Goal: Task Accomplishment & Management: Use online tool/utility

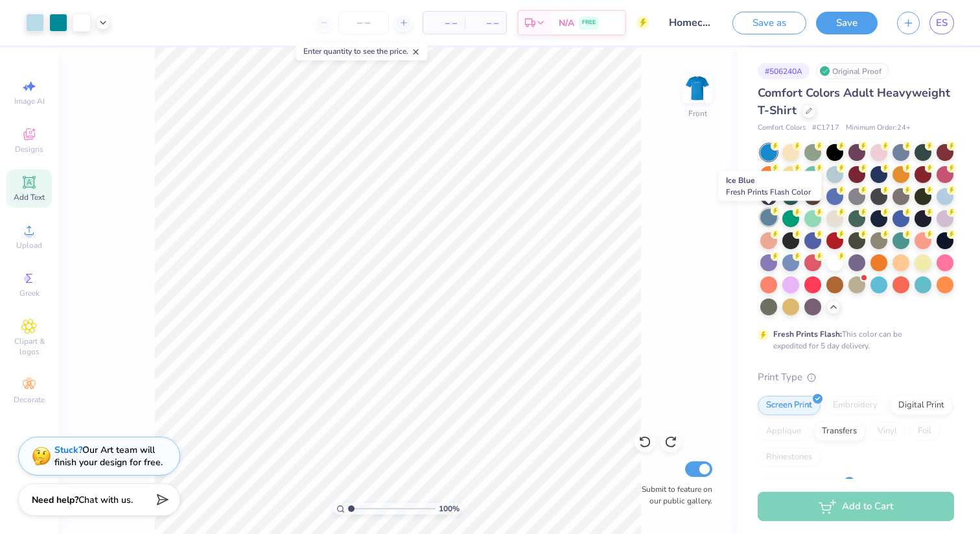
click at [765, 218] on div at bounding box center [769, 217] width 17 height 17
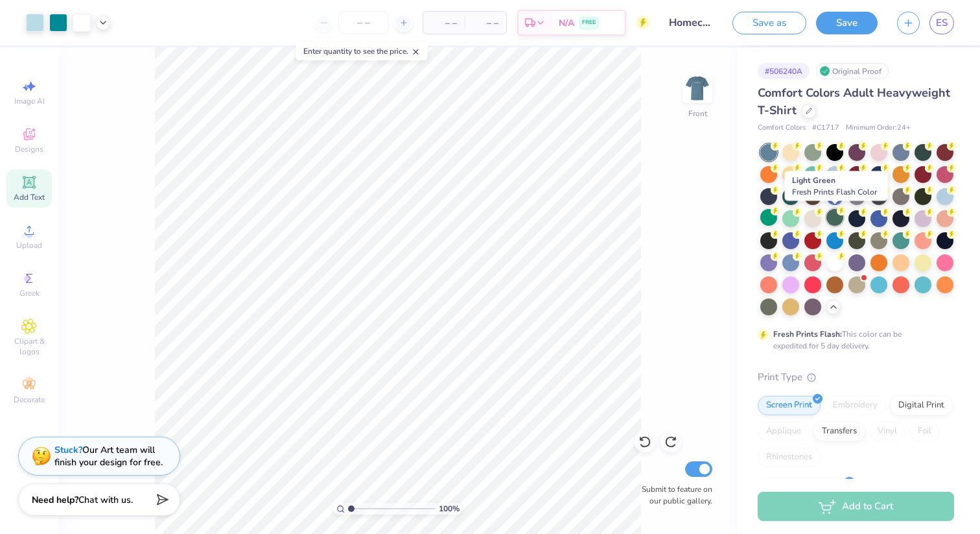
click at [831, 217] on div at bounding box center [835, 217] width 17 height 17
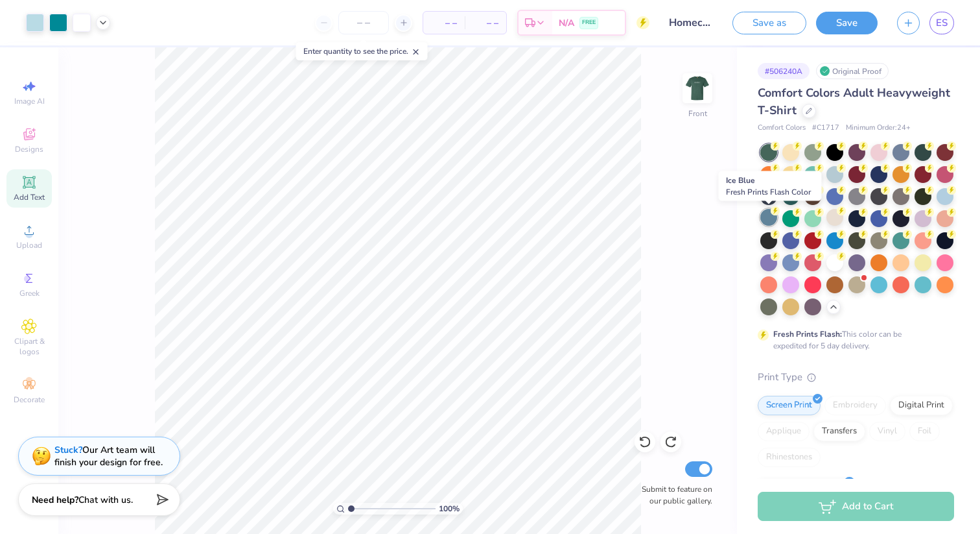
click at [770, 216] on div at bounding box center [769, 217] width 17 height 17
click at [903, 261] on div at bounding box center [901, 261] width 17 height 17
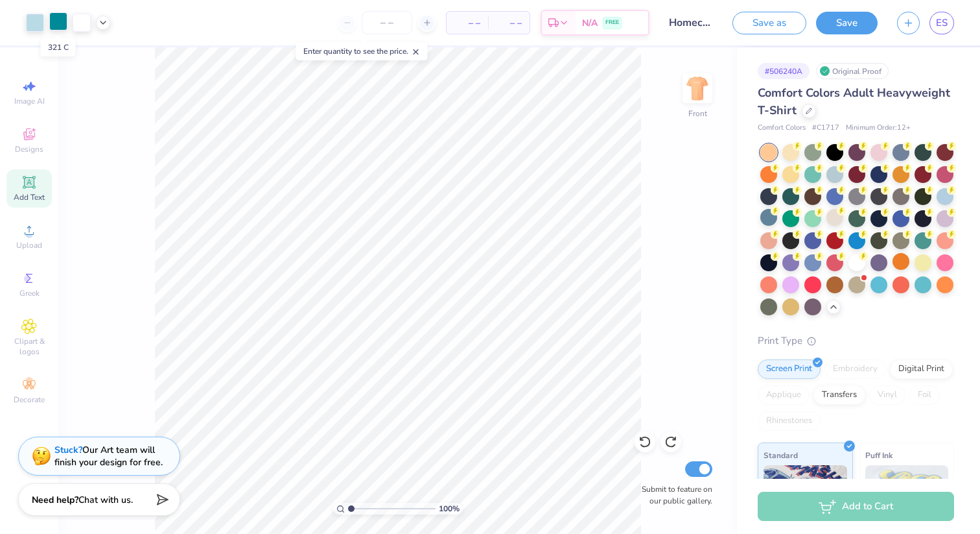
click at [56, 21] on div at bounding box center [58, 21] width 18 height 18
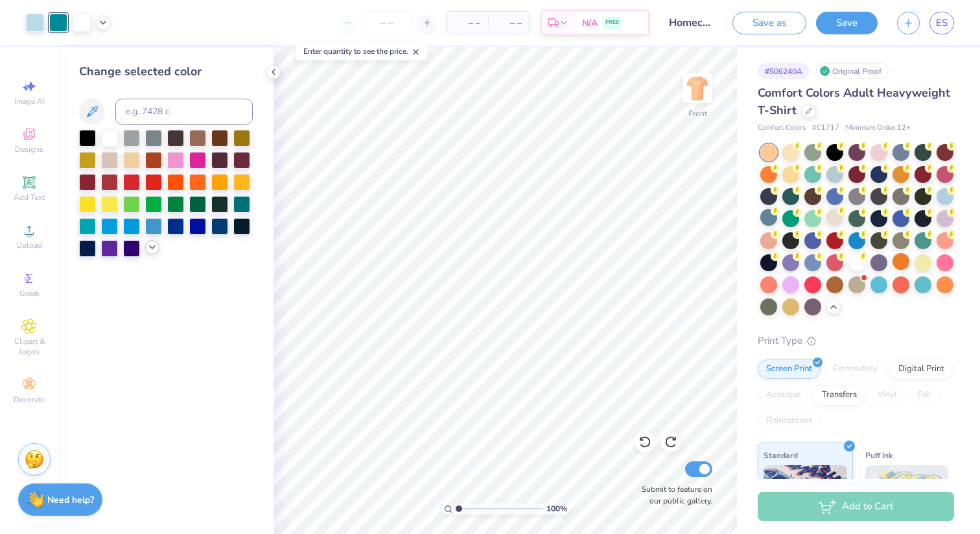
click at [156, 246] on icon at bounding box center [152, 247] width 10 height 10
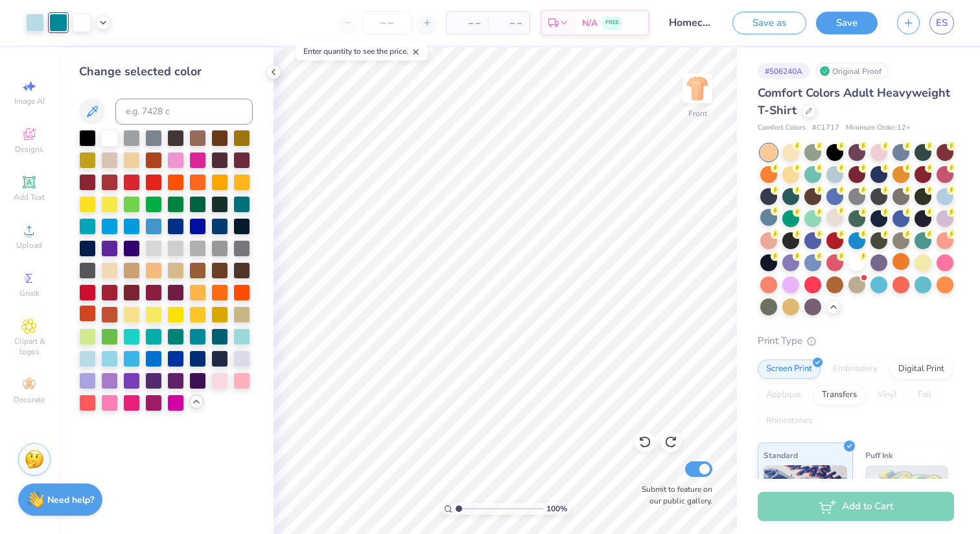
click at [102, 317] on div at bounding box center [109, 314] width 17 height 17
click at [36, 26] on div at bounding box center [35, 21] width 18 height 18
click at [156, 268] on div at bounding box center [153, 269] width 17 height 17
click at [106, 263] on div at bounding box center [109, 269] width 17 height 17
click at [129, 162] on div at bounding box center [131, 158] width 17 height 17
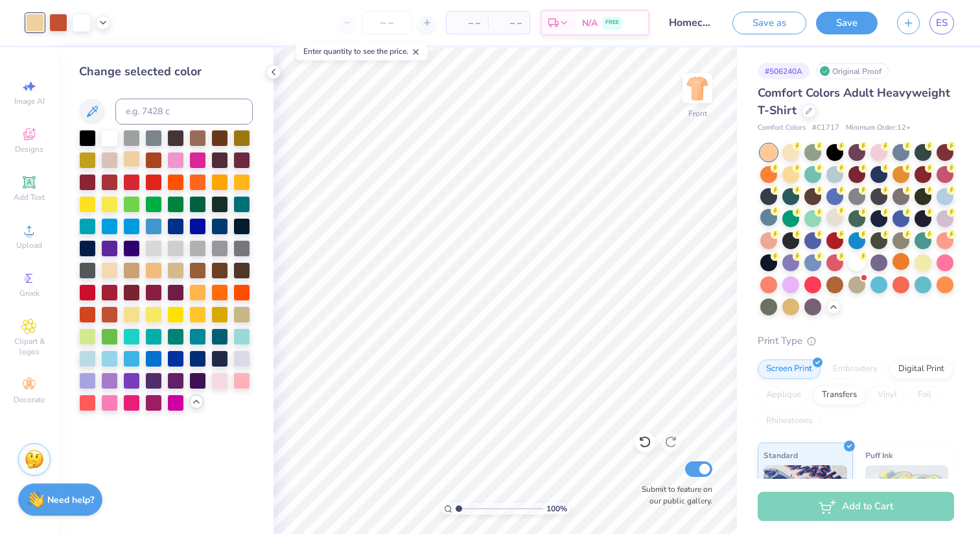
click at [132, 163] on div at bounding box center [131, 158] width 17 height 17
click at [194, 289] on div at bounding box center [197, 291] width 17 height 17
click at [237, 180] on div at bounding box center [241, 180] width 17 height 17
drag, startPoint x: 217, startPoint y: 184, endPoint x: 219, endPoint y: 294, distance: 109.6
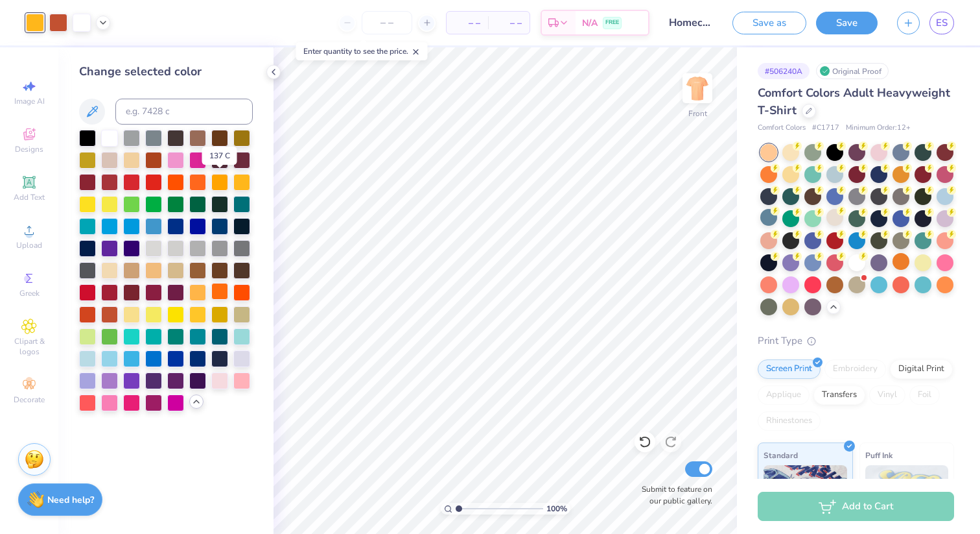
click at [217, 184] on div at bounding box center [219, 182] width 17 height 17
click at [130, 316] on div at bounding box center [131, 313] width 17 height 17
click at [242, 318] on div at bounding box center [241, 313] width 17 height 17
click at [172, 272] on div at bounding box center [175, 269] width 17 height 17
click at [154, 272] on div at bounding box center [153, 269] width 17 height 17
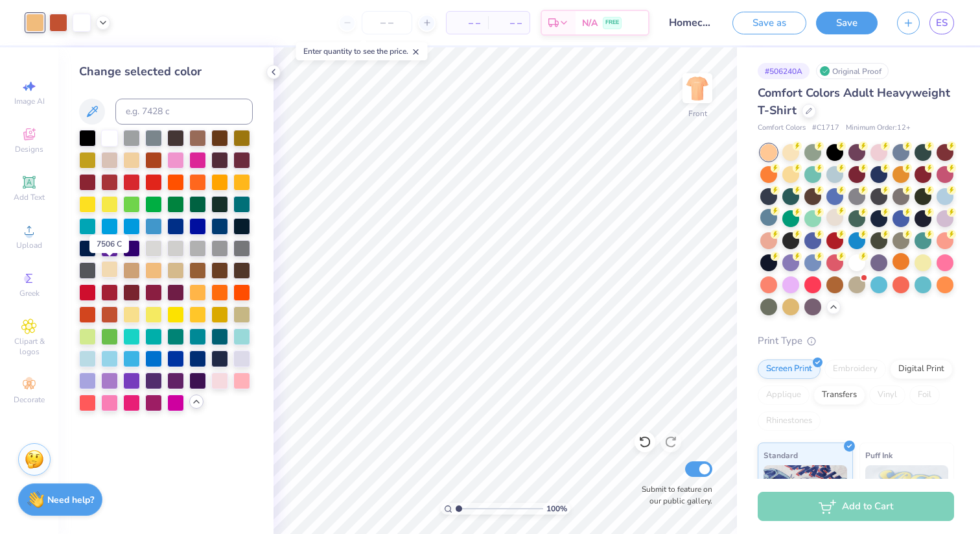
click at [113, 270] on div at bounding box center [109, 269] width 17 height 17
click at [149, 273] on div at bounding box center [153, 269] width 17 height 17
click at [223, 181] on div at bounding box center [219, 180] width 17 height 17
click at [110, 271] on div at bounding box center [109, 269] width 17 height 17
click at [130, 160] on div at bounding box center [131, 158] width 17 height 17
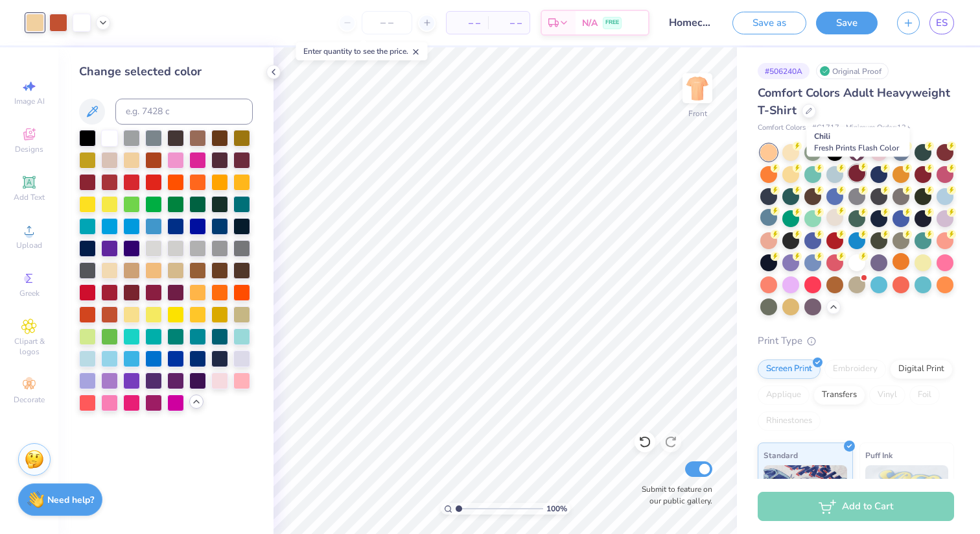
click at [858, 176] on div at bounding box center [857, 173] width 17 height 17
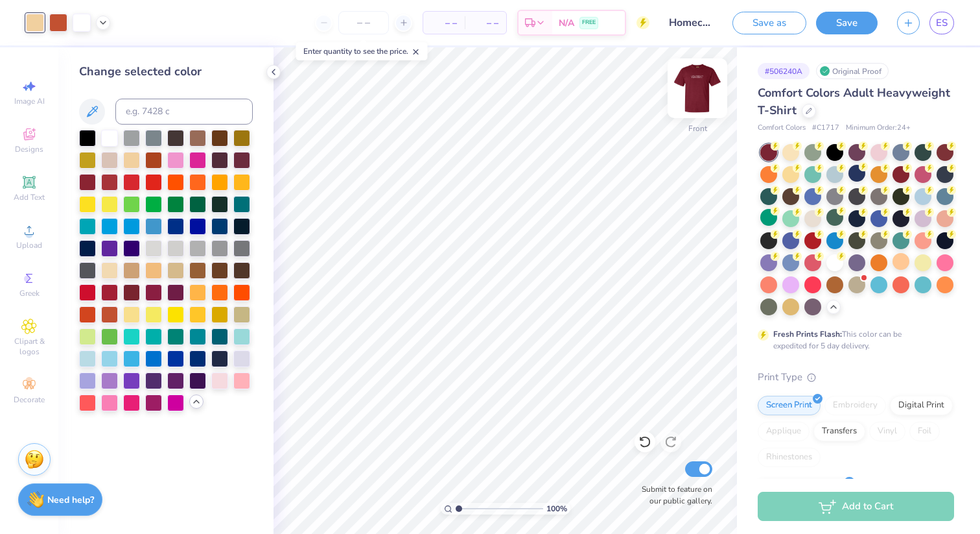
click at [697, 95] on img at bounding box center [698, 88] width 52 height 52
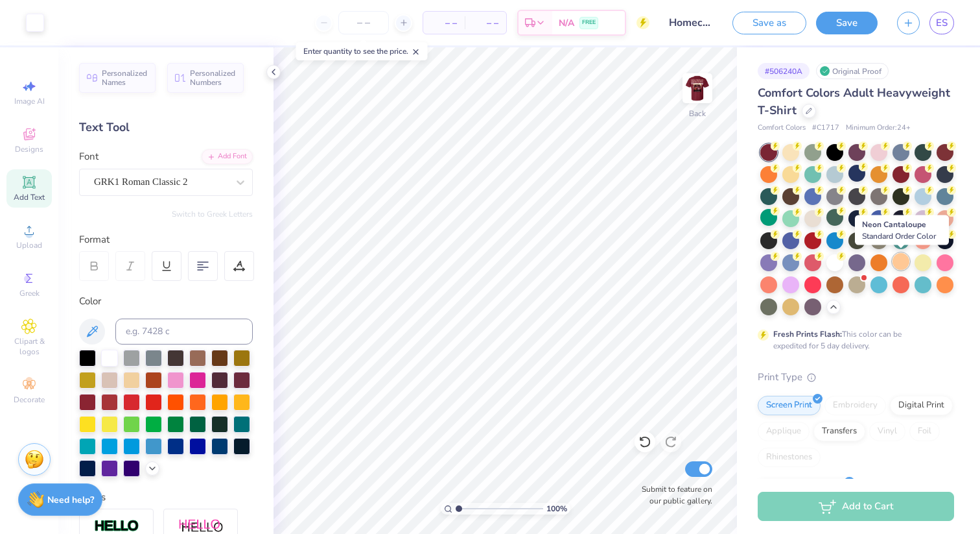
click at [907, 263] on div at bounding box center [901, 261] width 17 height 17
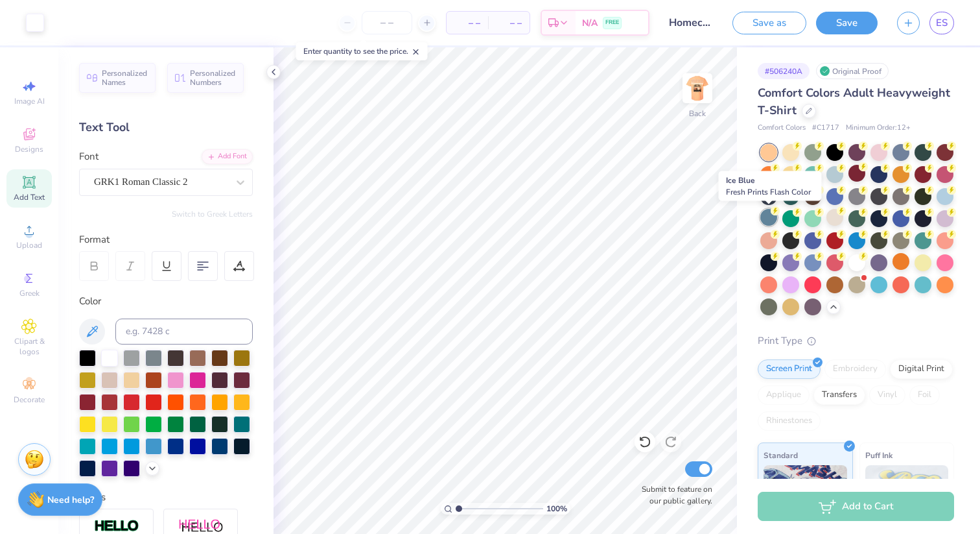
click at [773, 216] on div at bounding box center [769, 217] width 17 height 17
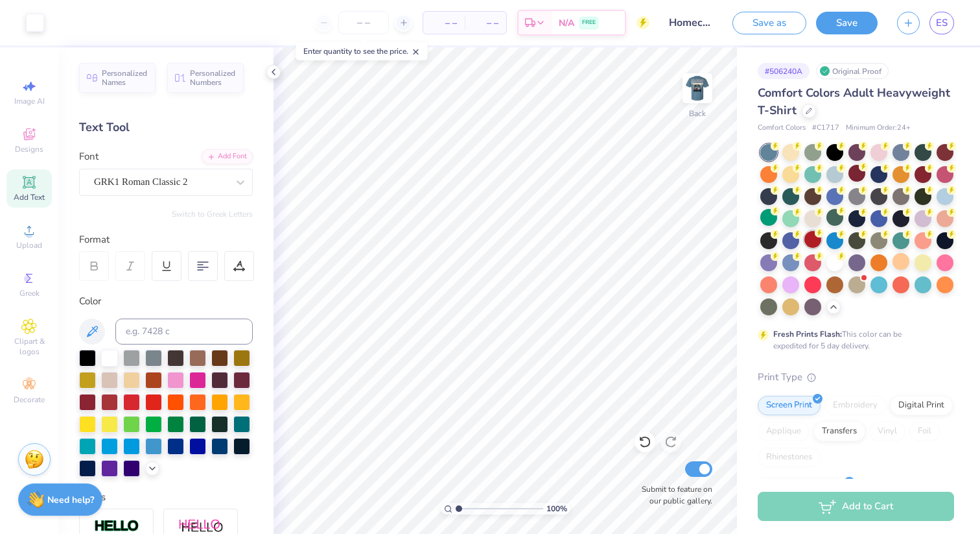
click at [816, 241] on div at bounding box center [813, 239] width 17 height 17
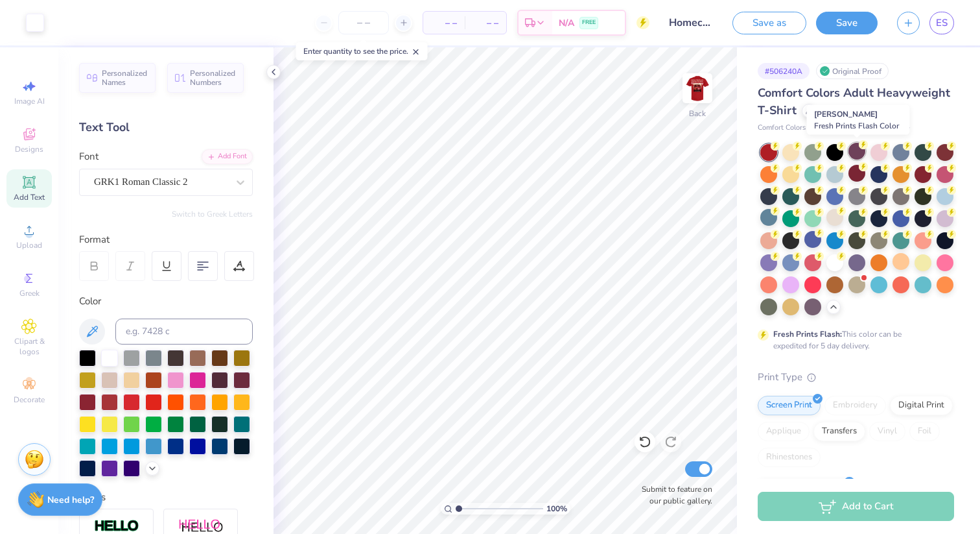
click at [855, 146] on div at bounding box center [857, 151] width 17 height 17
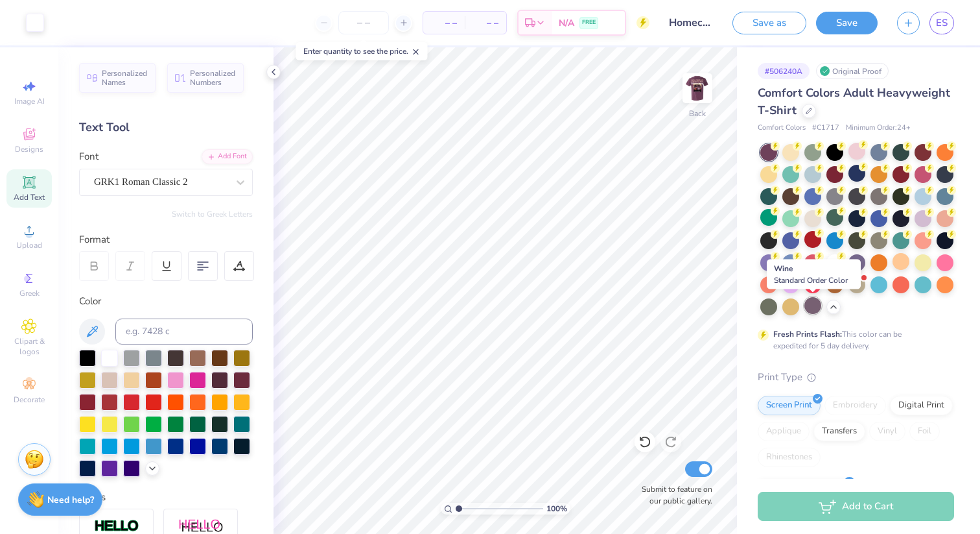
click at [816, 307] on div at bounding box center [813, 305] width 17 height 17
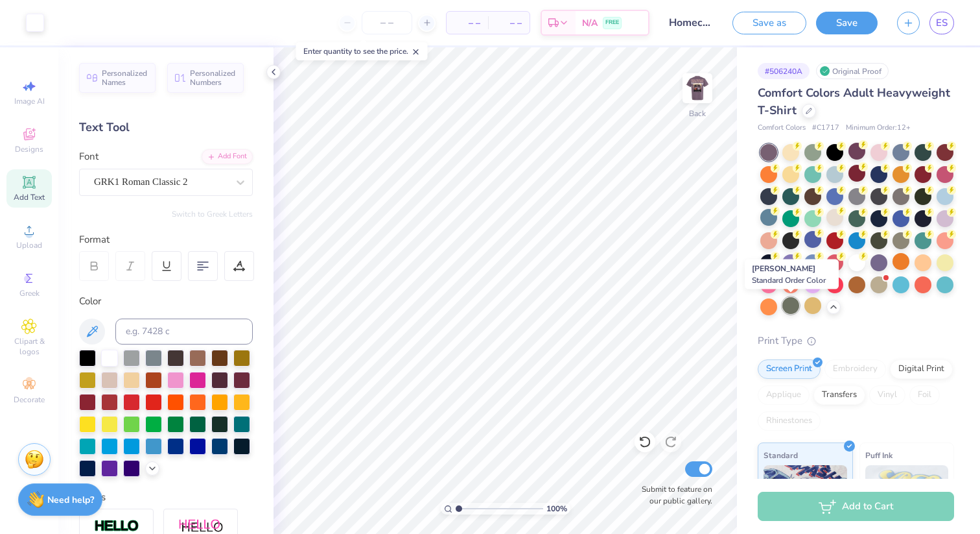
click at [795, 311] on div at bounding box center [791, 305] width 17 height 17
click at [814, 305] on div at bounding box center [813, 305] width 17 height 17
click at [772, 307] on div at bounding box center [769, 305] width 17 height 17
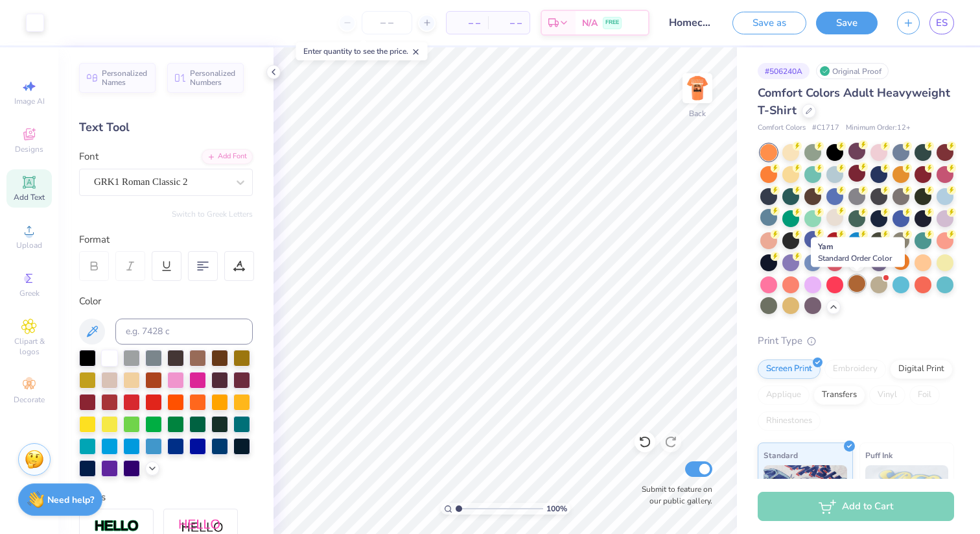
click at [860, 284] on div at bounding box center [857, 283] width 17 height 17
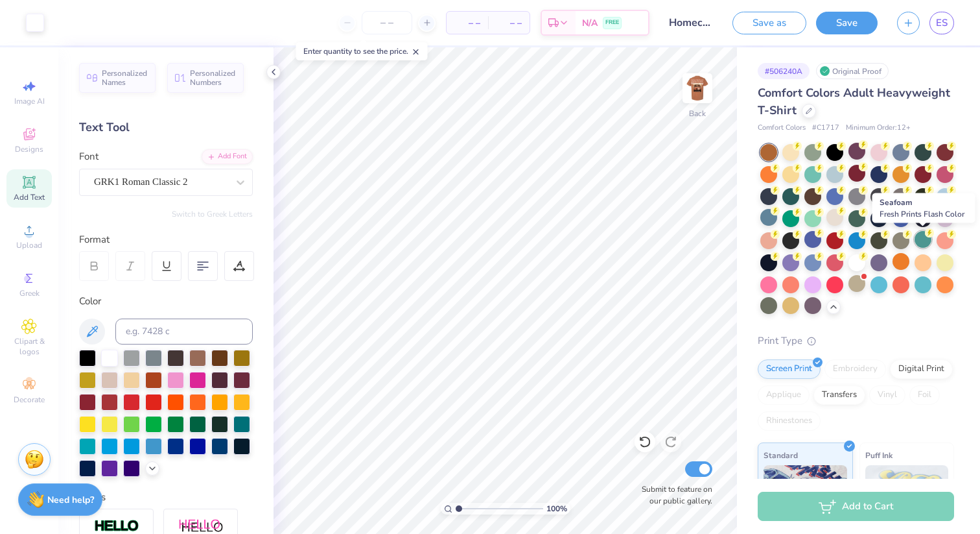
click at [919, 240] on div at bounding box center [923, 239] width 17 height 17
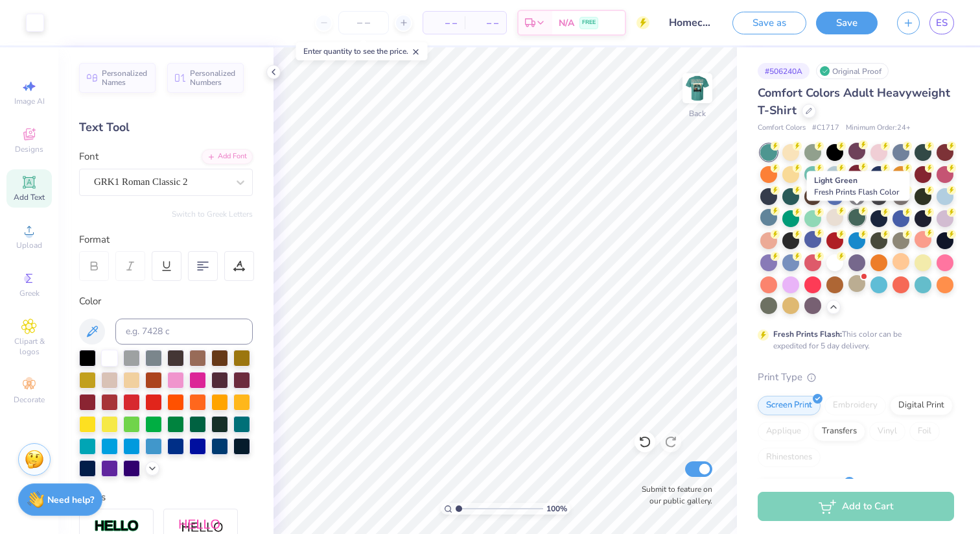
click at [858, 220] on div at bounding box center [857, 217] width 17 height 17
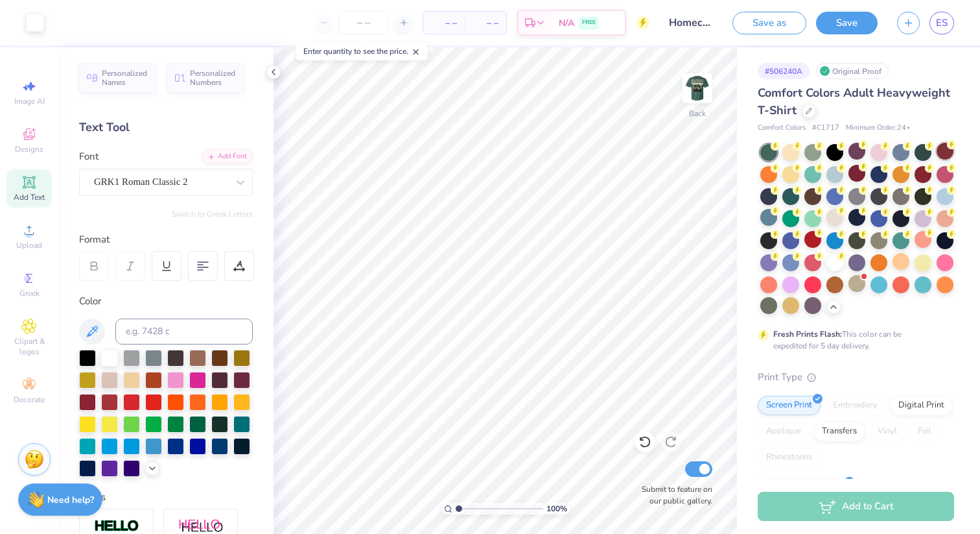
drag, startPoint x: 917, startPoint y: 173, endPoint x: 942, endPoint y: 153, distance: 32.3
click at [917, 173] on div at bounding box center [923, 174] width 17 height 17
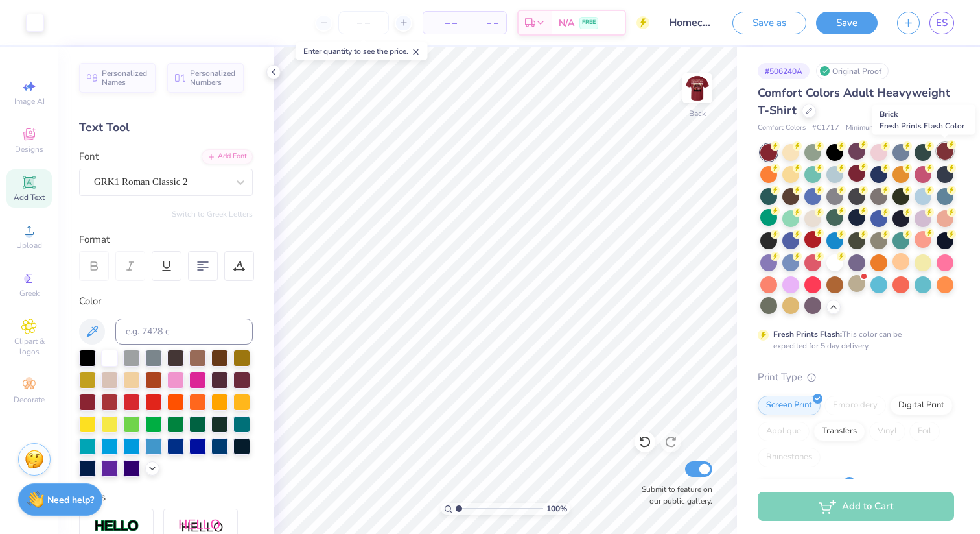
click at [941, 152] on div at bounding box center [945, 151] width 17 height 17
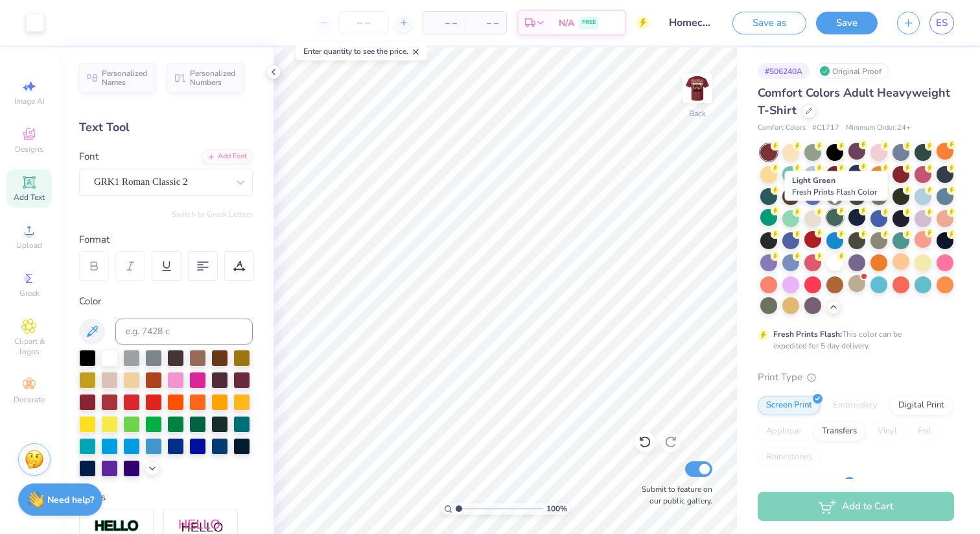
click at [836, 217] on div at bounding box center [835, 217] width 17 height 17
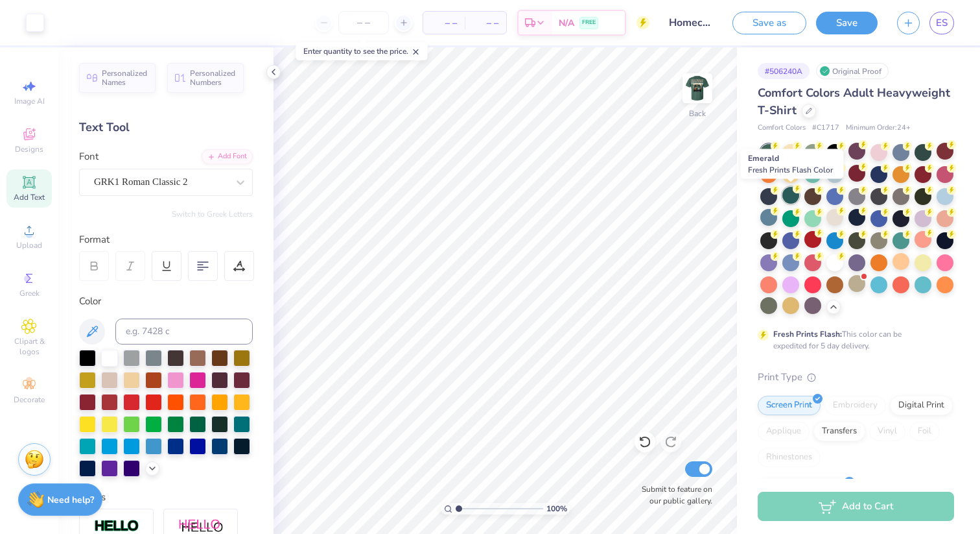
click at [791, 198] on div at bounding box center [791, 195] width 17 height 17
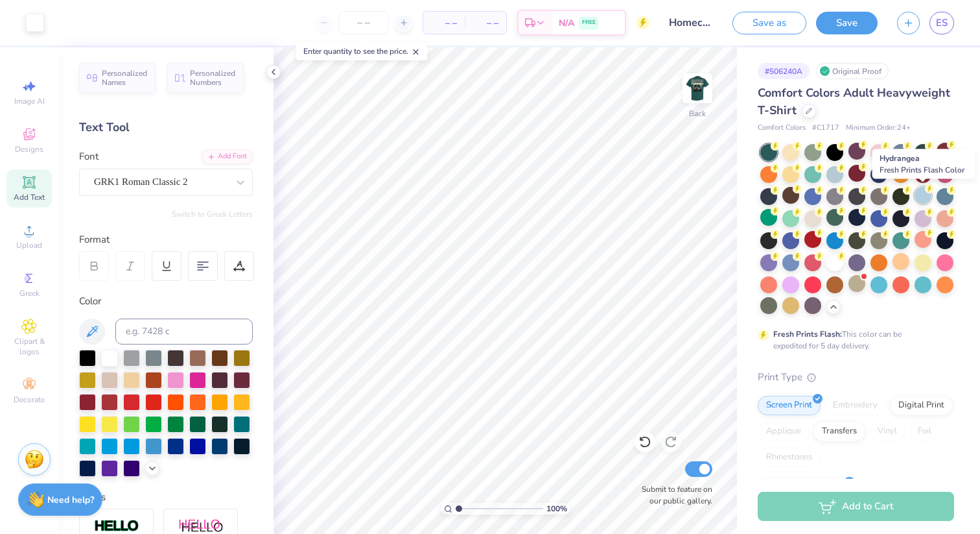
click at [924, 195] on div at bounding box center [923, 195] width 17 height 17
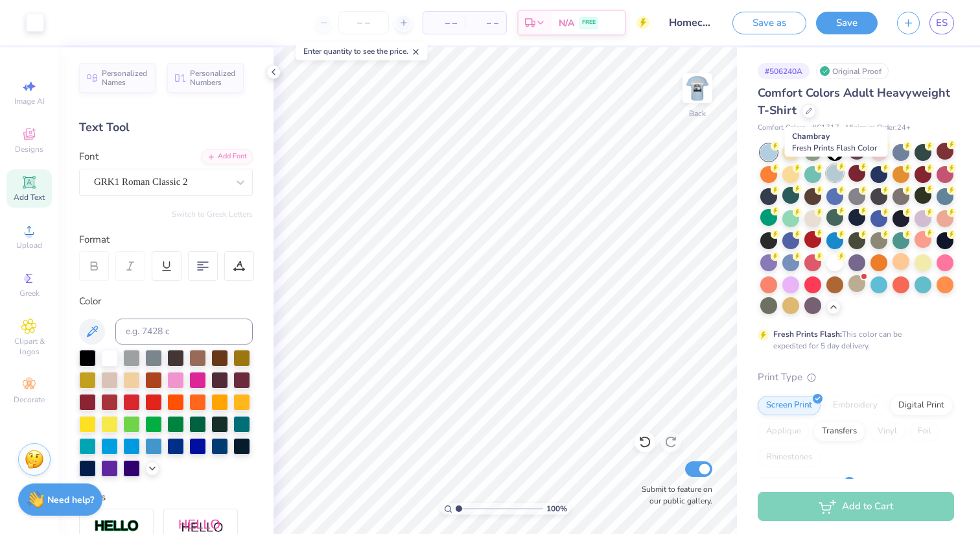
click at [841, 176] on div at bounding box center [835, 173] width 17 height 17
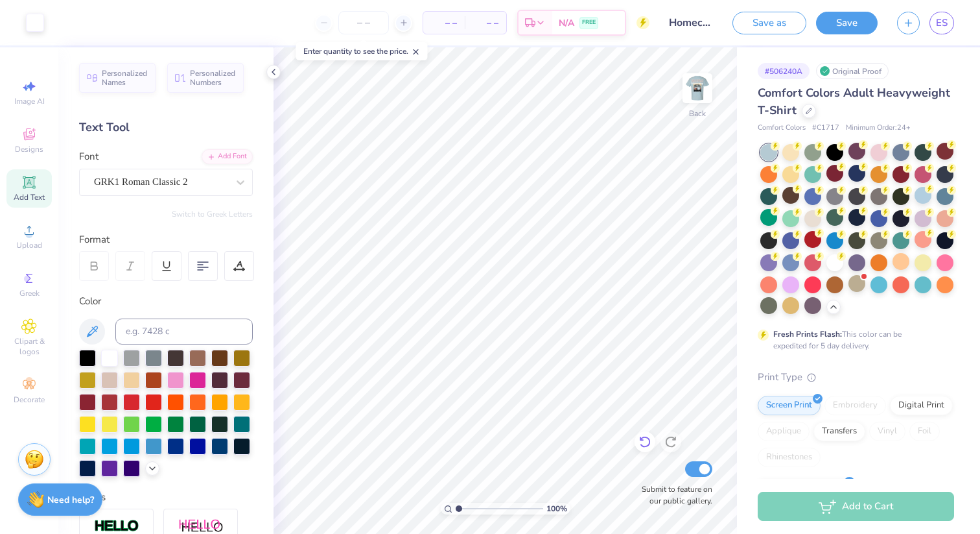
click at [641, 441] on icon at bounding box center [645, 441] width 13 height 13
click at [780, 150] on circle at bounding box center [775, 145] width 9 height 9
click at [858, 217] on div at bounding box center [857, 217] width 17 height 17
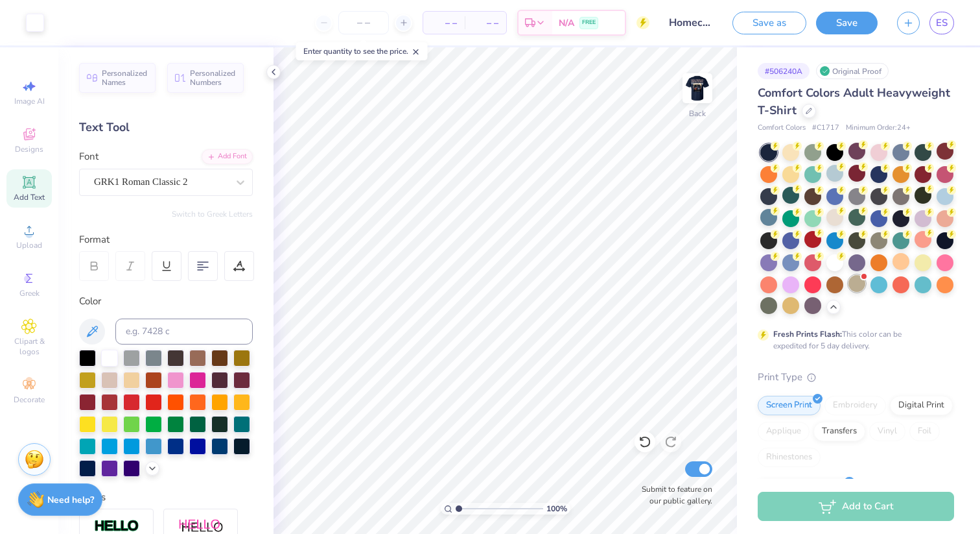
click at [850, 290] on div at bounding box center [857, 283] width 17 height 17
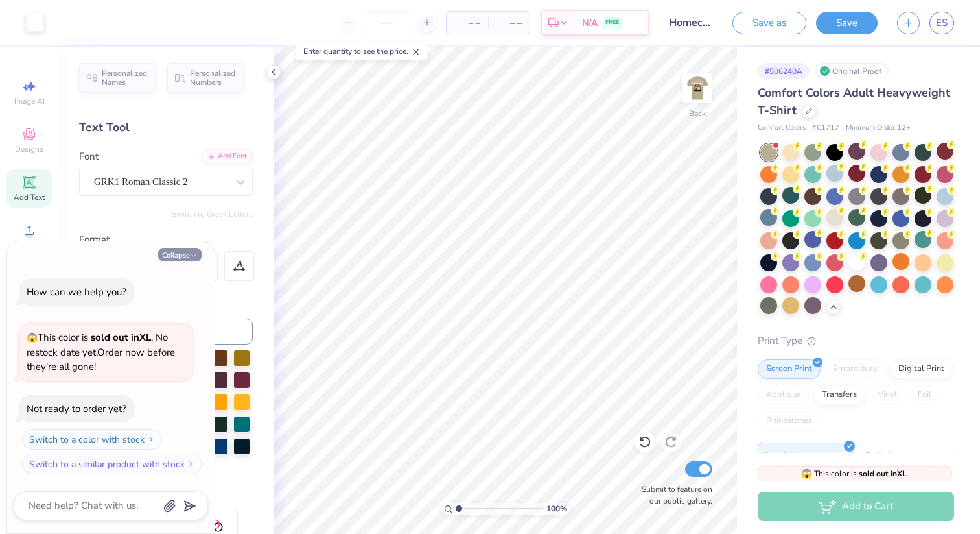
click at [173, 259] on button "Collapse" at bounding box center [179, 255] width 43 height 14
type textarea "x"
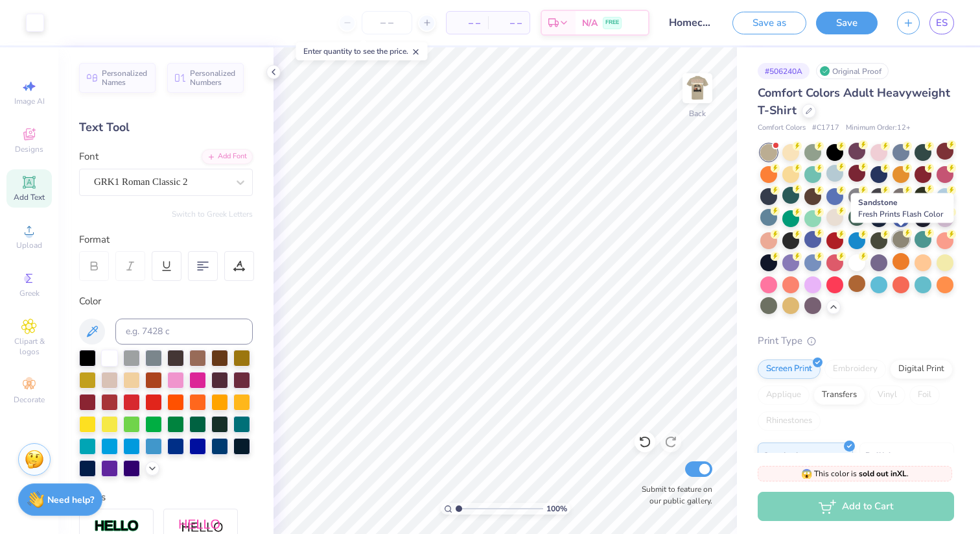
click at [900, 241] on div at bounding box center [901, 239] width 17 height 17
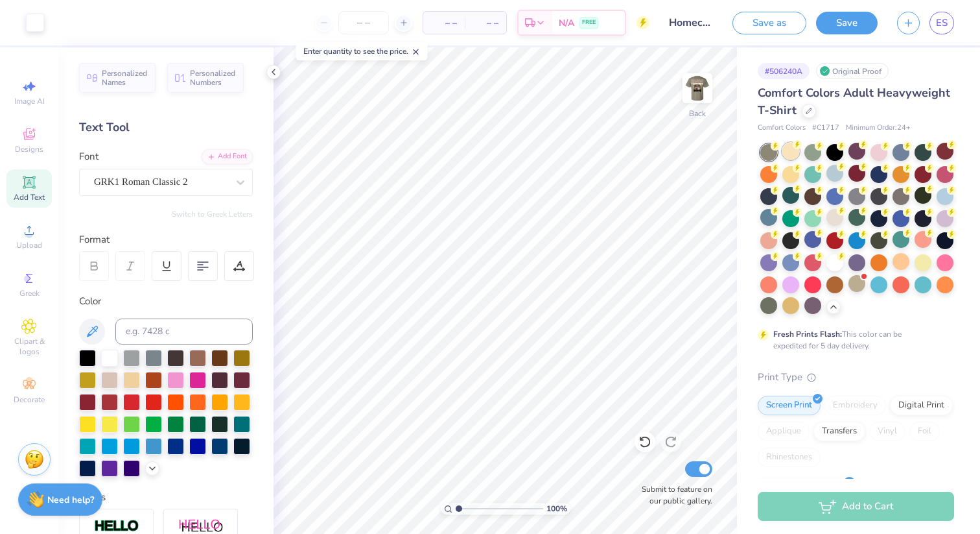
click at [790, 148] on div at bounding box center [791, 151] width 17 height 17
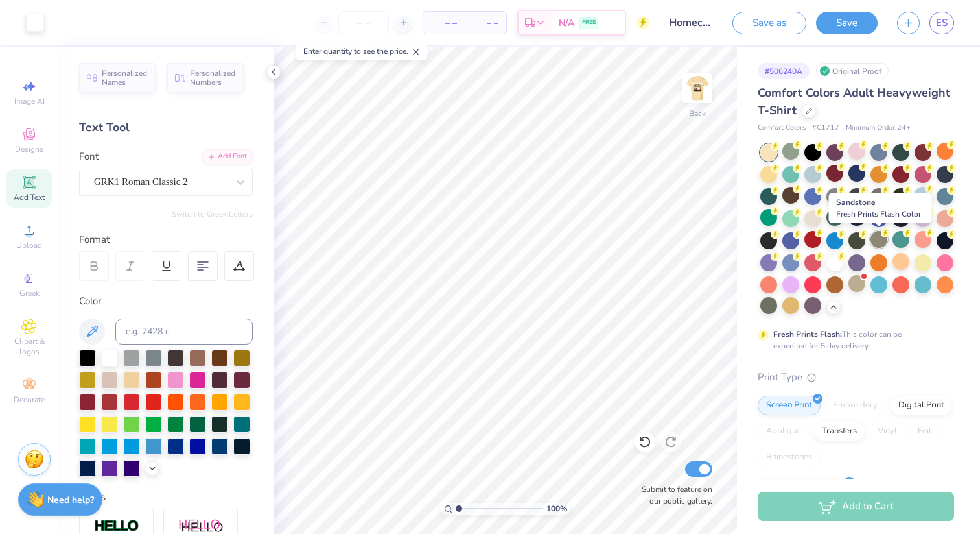
click at [879, 237] on div at bounding box center [879, 239] width 17 height 17
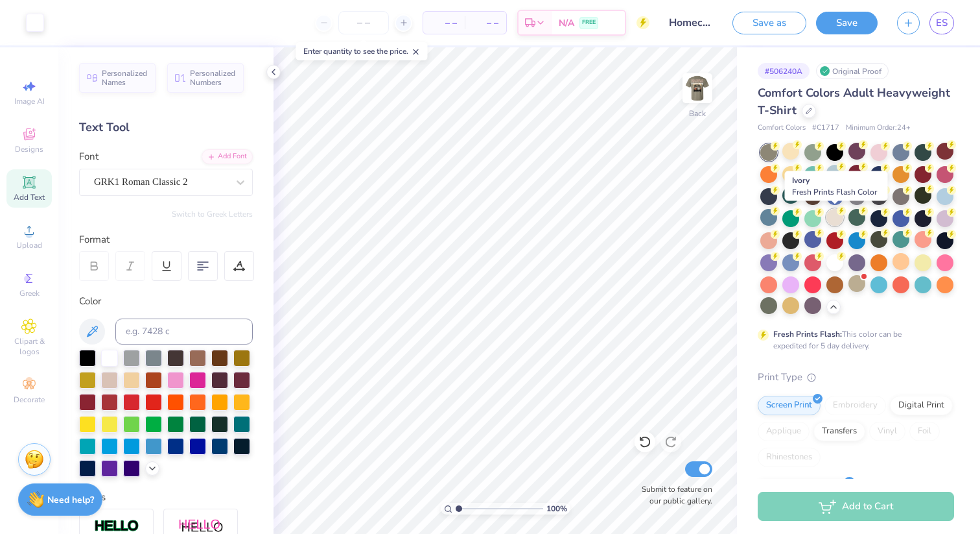
click at [836, 218] on div at bounding box center [835, 217] width 17 height 17
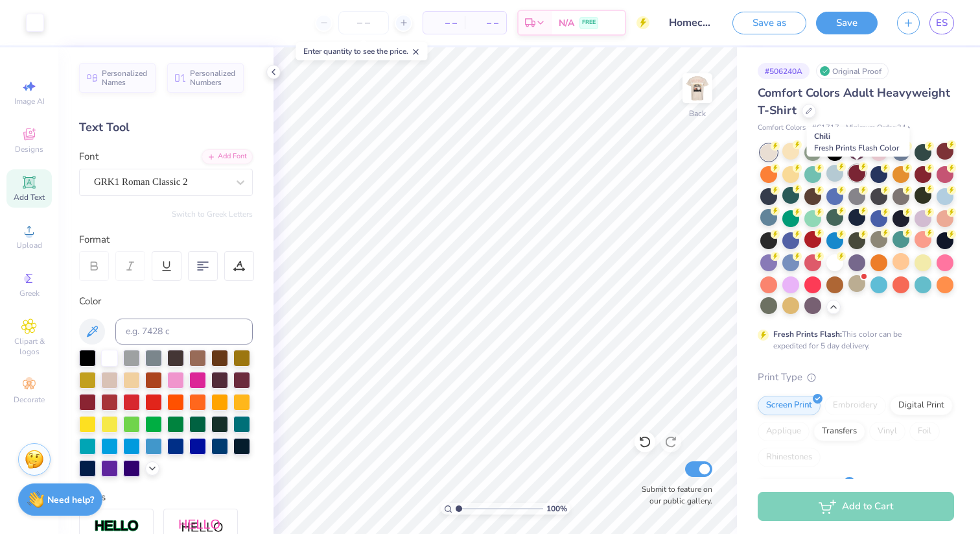
click at [857, 173] on div at bounding box center [857, 173] width 17 height 17
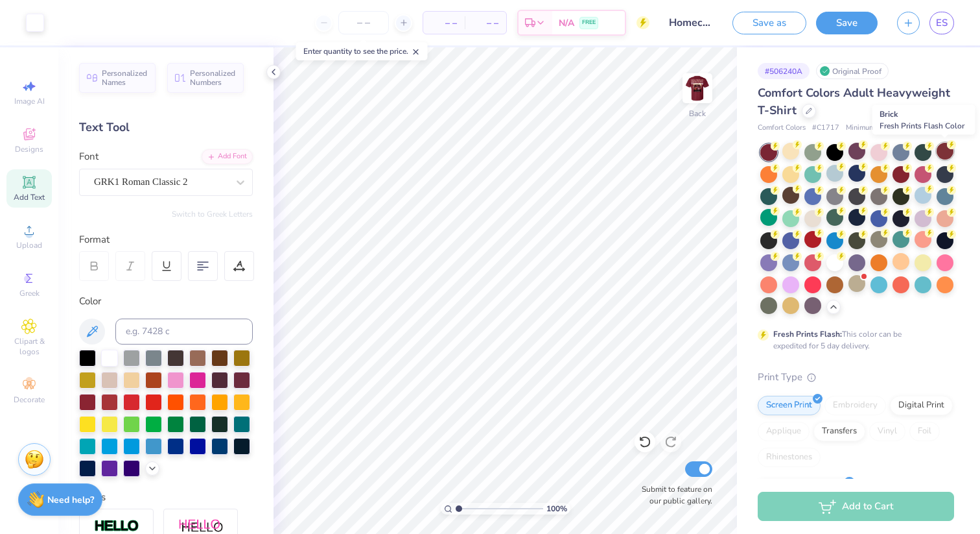
click at [945, 150] on div at bounding box center [945, 151] width 17 height 17
click at [895, 153] on div at bounding box center [901, 151] width 17 height 17
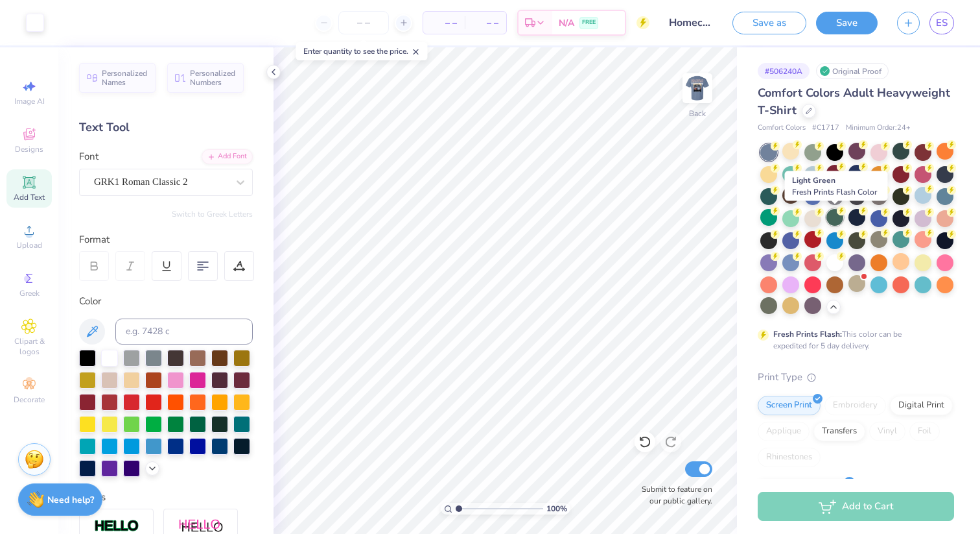
click at [834, 220] on div at bounding box center [835, 217] width 17 height 17
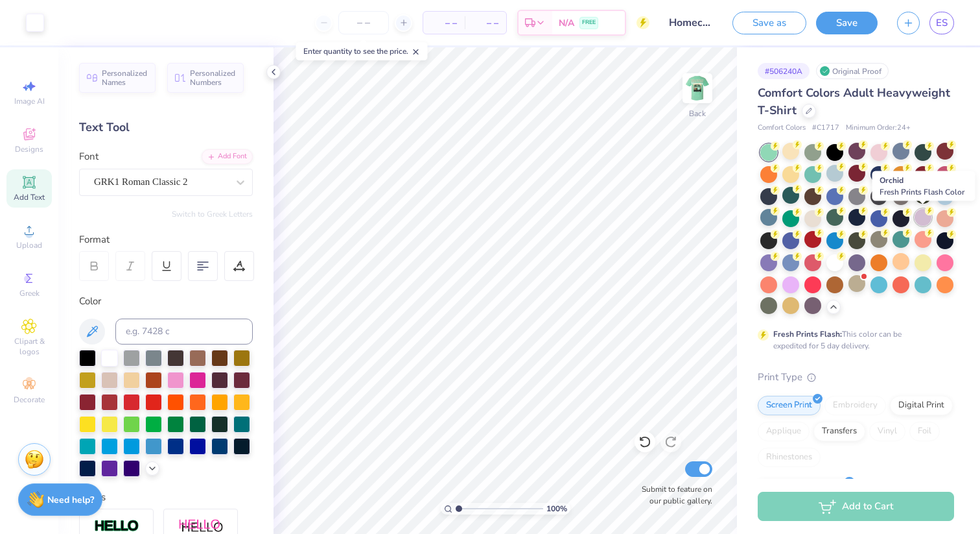
click at [925, 217] on div at bounding box center [923, 217] width 17 height 17
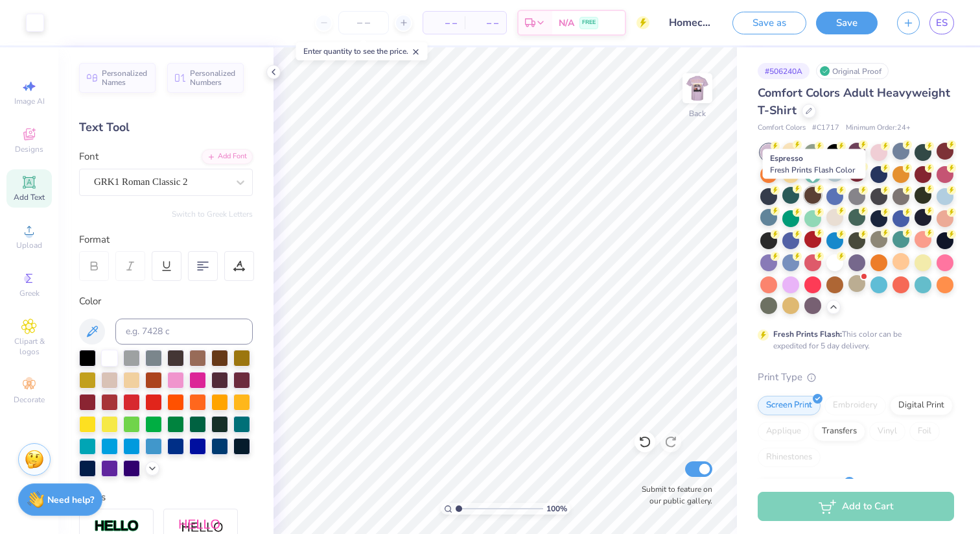
click at [810, 200] on div at bounding box center [813, 195] width 17 height 17
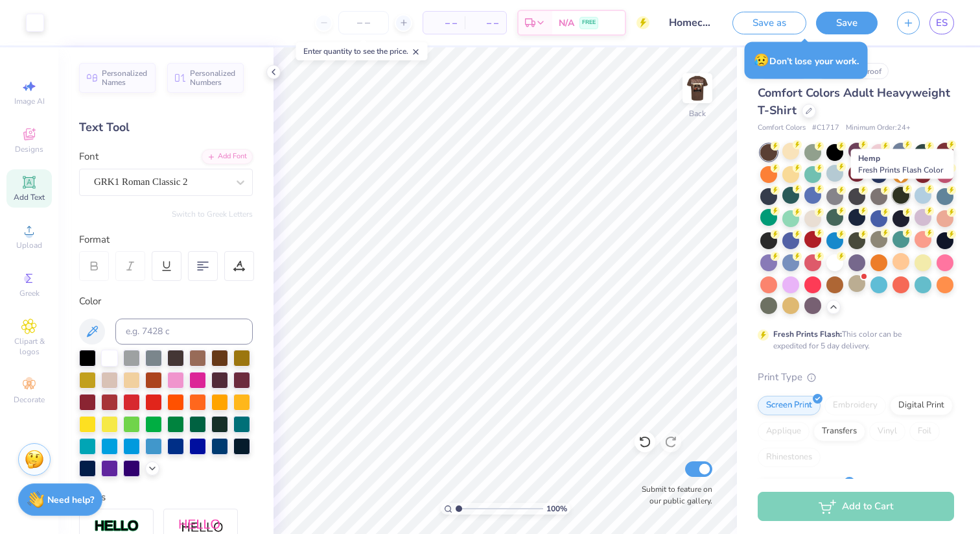
click at [900, 201] on div at bounding box center [901, 195] width 17 height 17
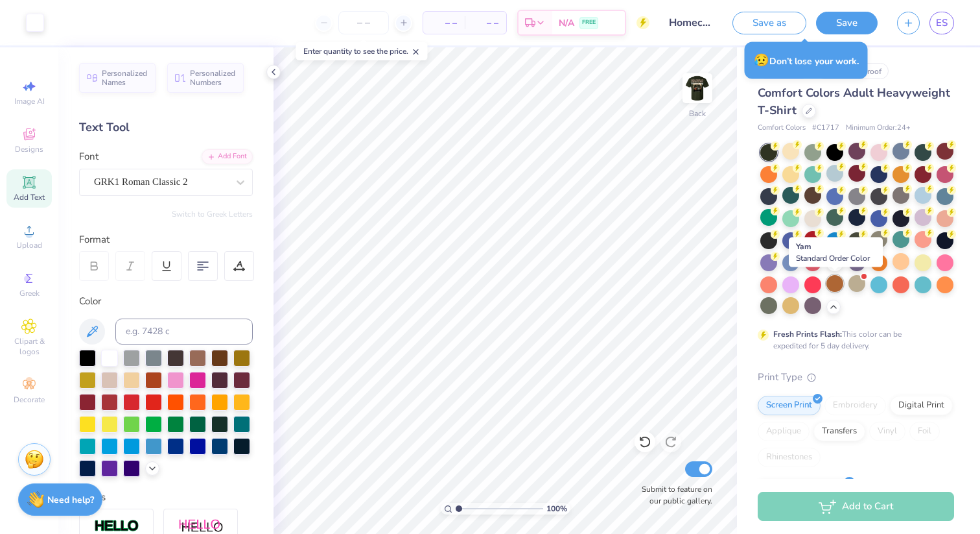
click at [839, 281] on div at bounding box center [835, 283] width 17 height 17
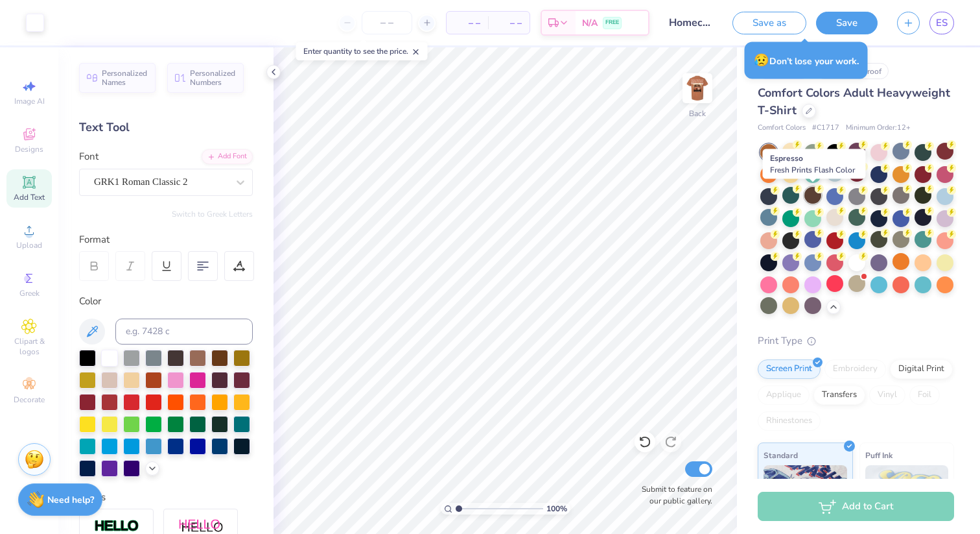
click at [811, 198] on div at bounding box center [813, 195] width 17 height 17
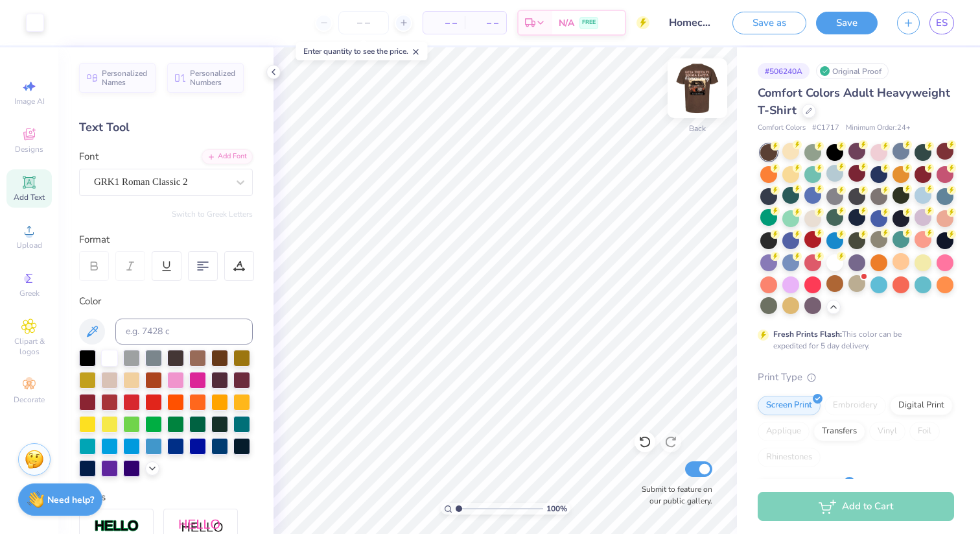
click at [696, 100] on img at bounding box center [698, 88] width 52 height 52
click at [59, 23] on div at bounding box center [58, 21] width 18 height 18
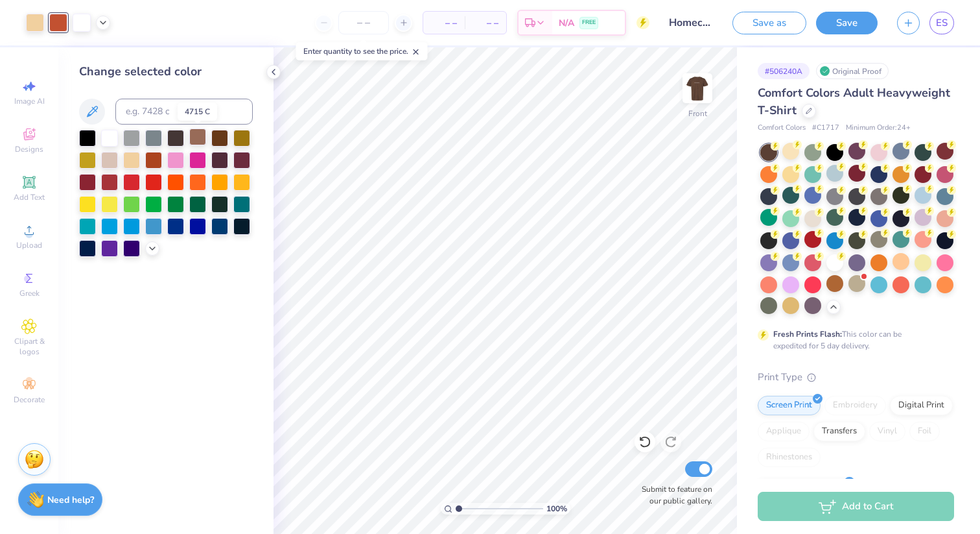
click at [202, 142] on div at bounding box center [197, 136] width 17 height 17
click at [223, 141] on div at bounding box center [219, 138] width 17 height 17
click at [197, 137] on div at bounding box center [197, 136] width 17 height 17
click at [36, 30] on div at bounding box center [35, 21] width 18 height 18
click at [154, 248] on icon at bounding box center [152, 247] width 10 height 10
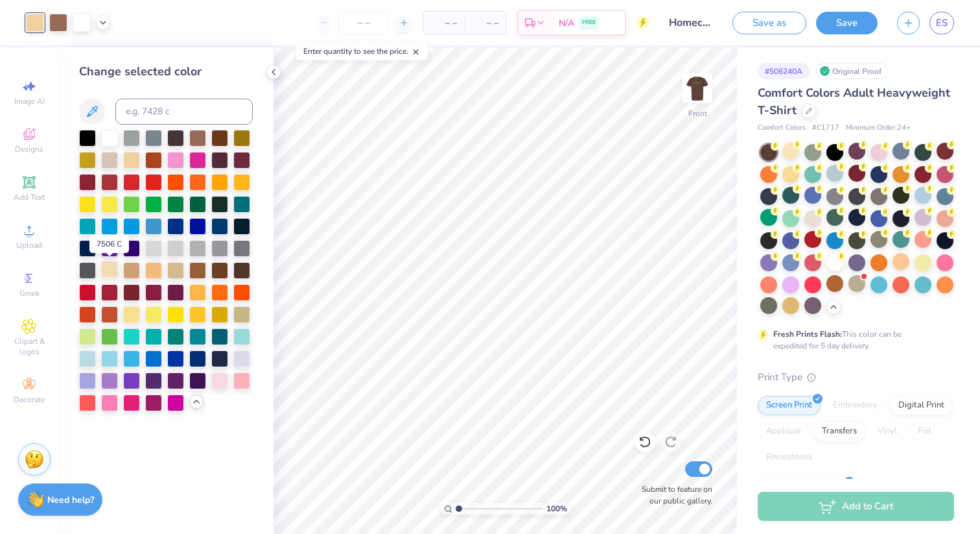
click at [111, 270] on div at bounding box center [109, 269] width 17 height 17
click at [132, 266] on div at bounding box center [131, 269] width 17 height 17
click at [115, 157] on div at bounding box center [109, 158] width 17 height 17
